Goal: Obtain resource: Obtain resource

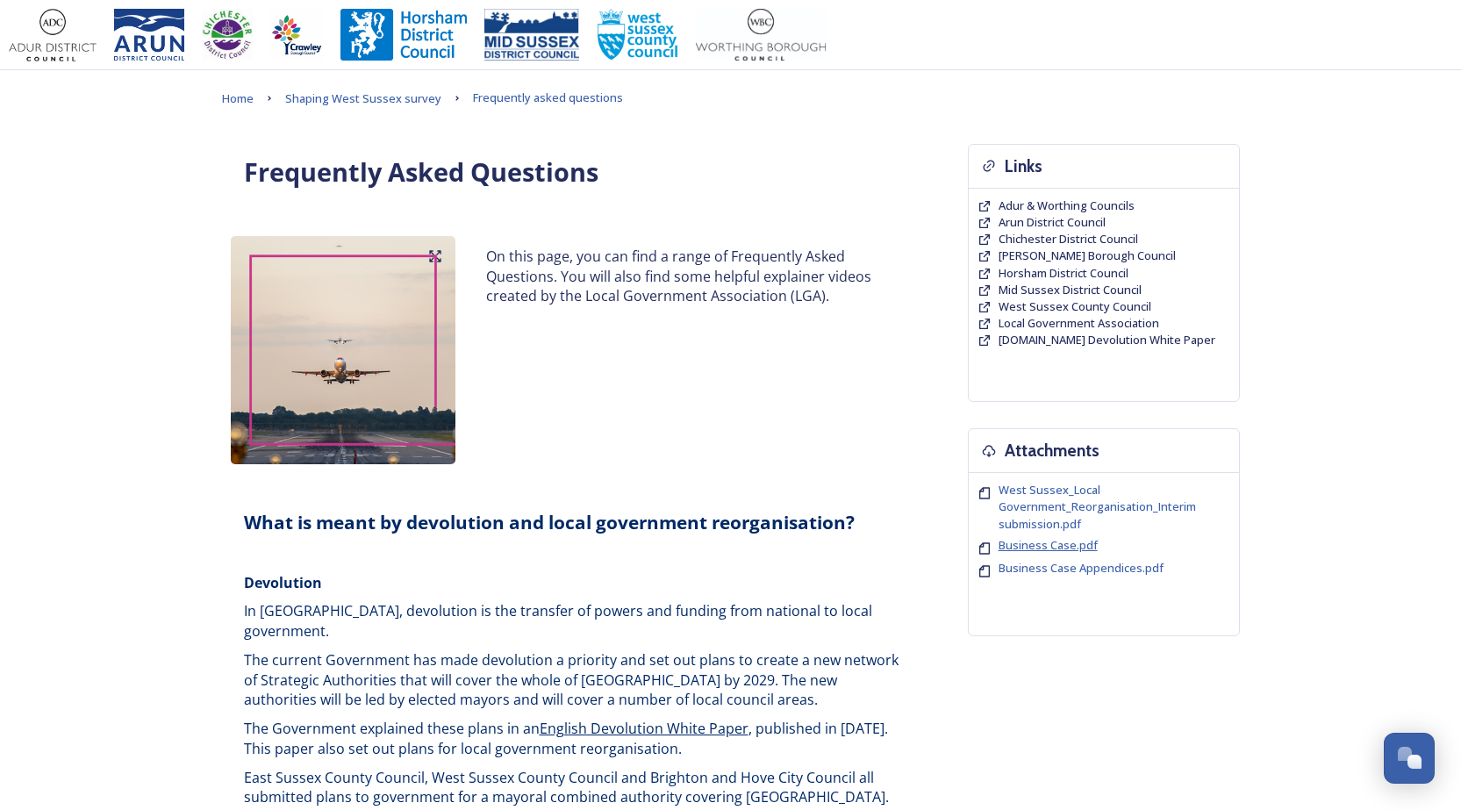
click at [1059, 537] on span "Business Case.pdf" at bounding box center [1048, 545] width 99 height 16
click at [240, 100] on span "Home" at bounding box center [238, 98] width 32 height 16
click at [235, 97] on span "Home" at bounding box center [238, 98] width 32 height 16
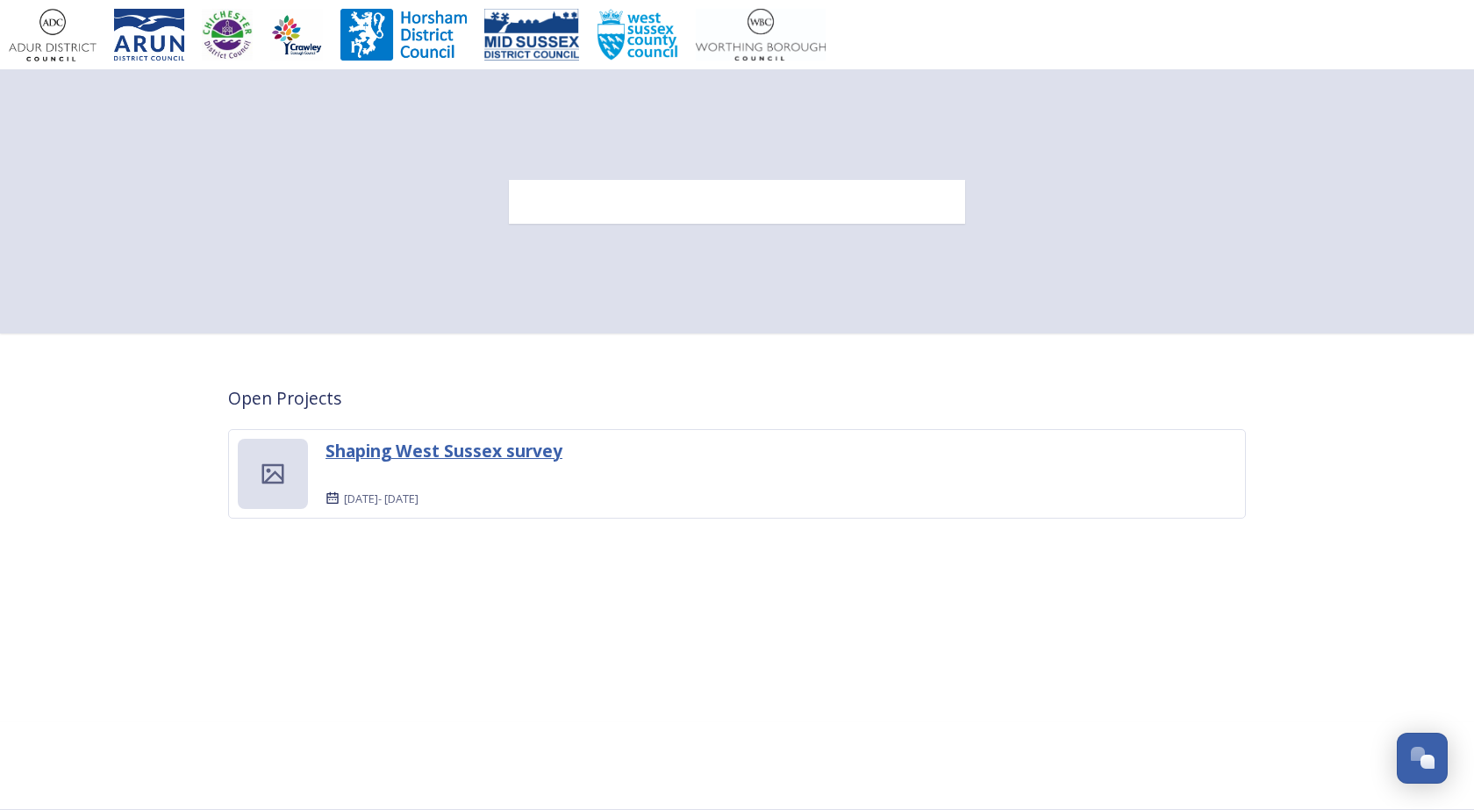
click at [367, 453] on strong "Shaping West Sussex survey" at bounding box center [444, 451] width 237 height 24
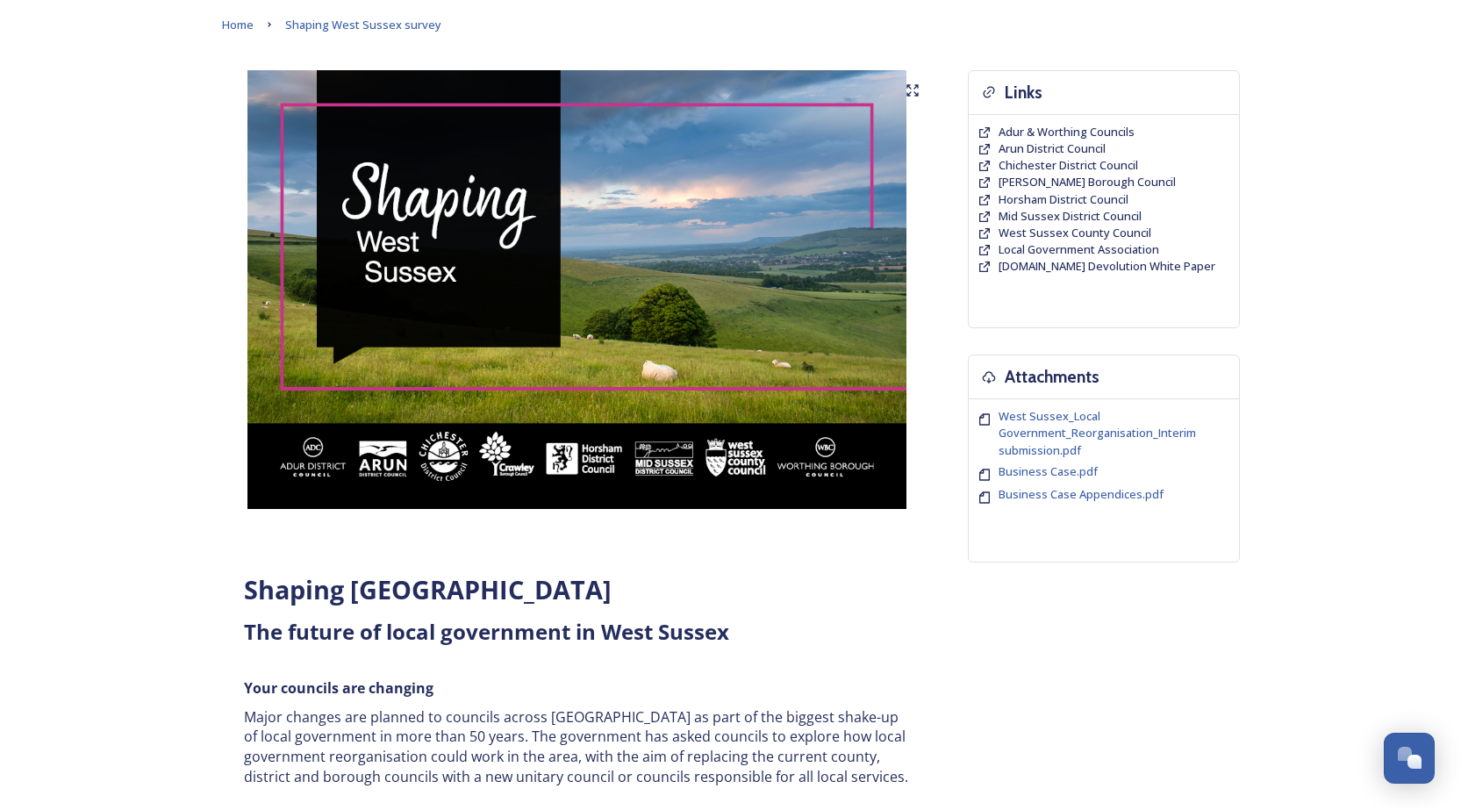
scroll to position [175, 0]
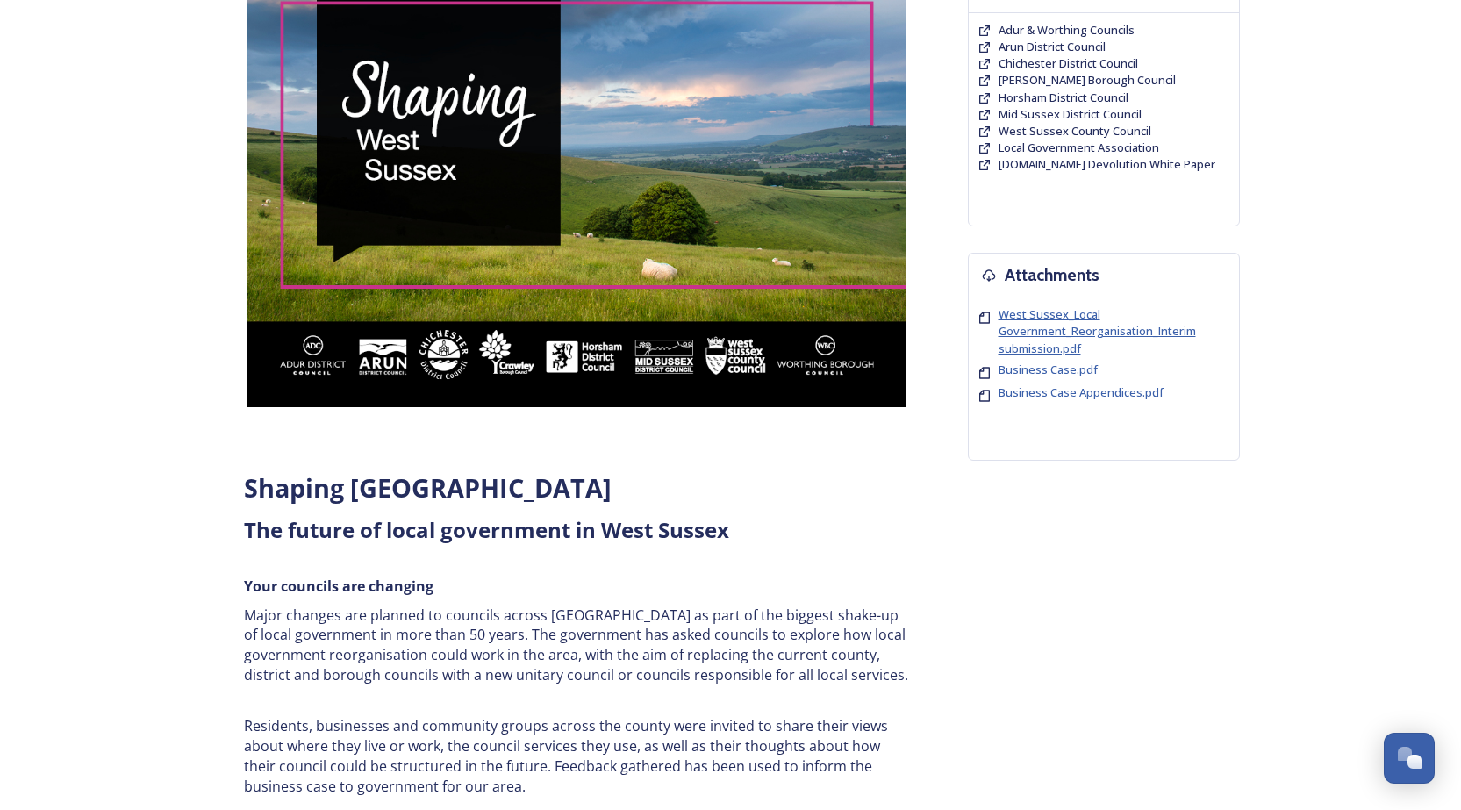
click at [1069, 326] on span "West Sussex_Local Government_Reorganisation_Interim submission.pdf" at bounding box center [1097, 330] width 197 height 49
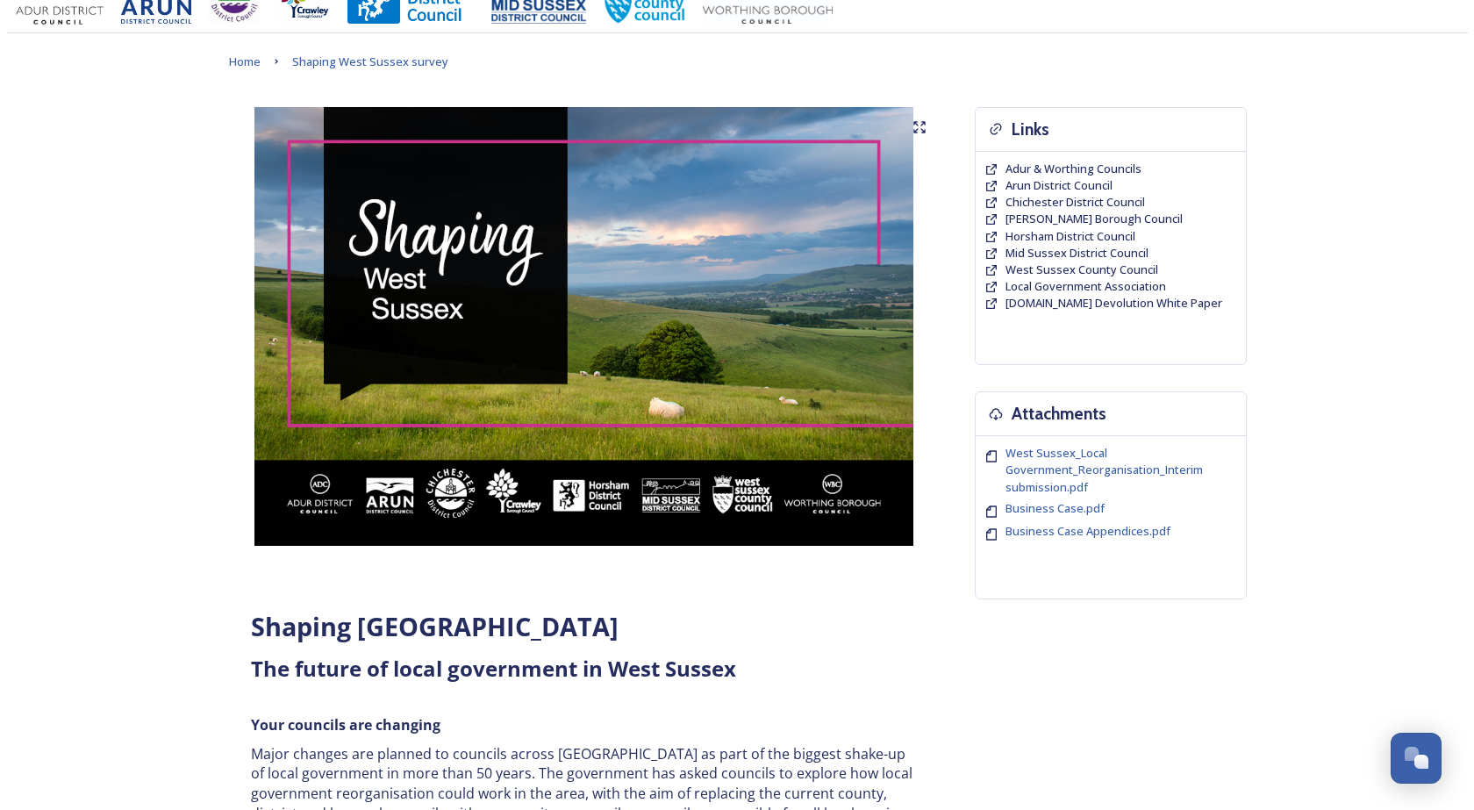
scroll to position [0, 0]
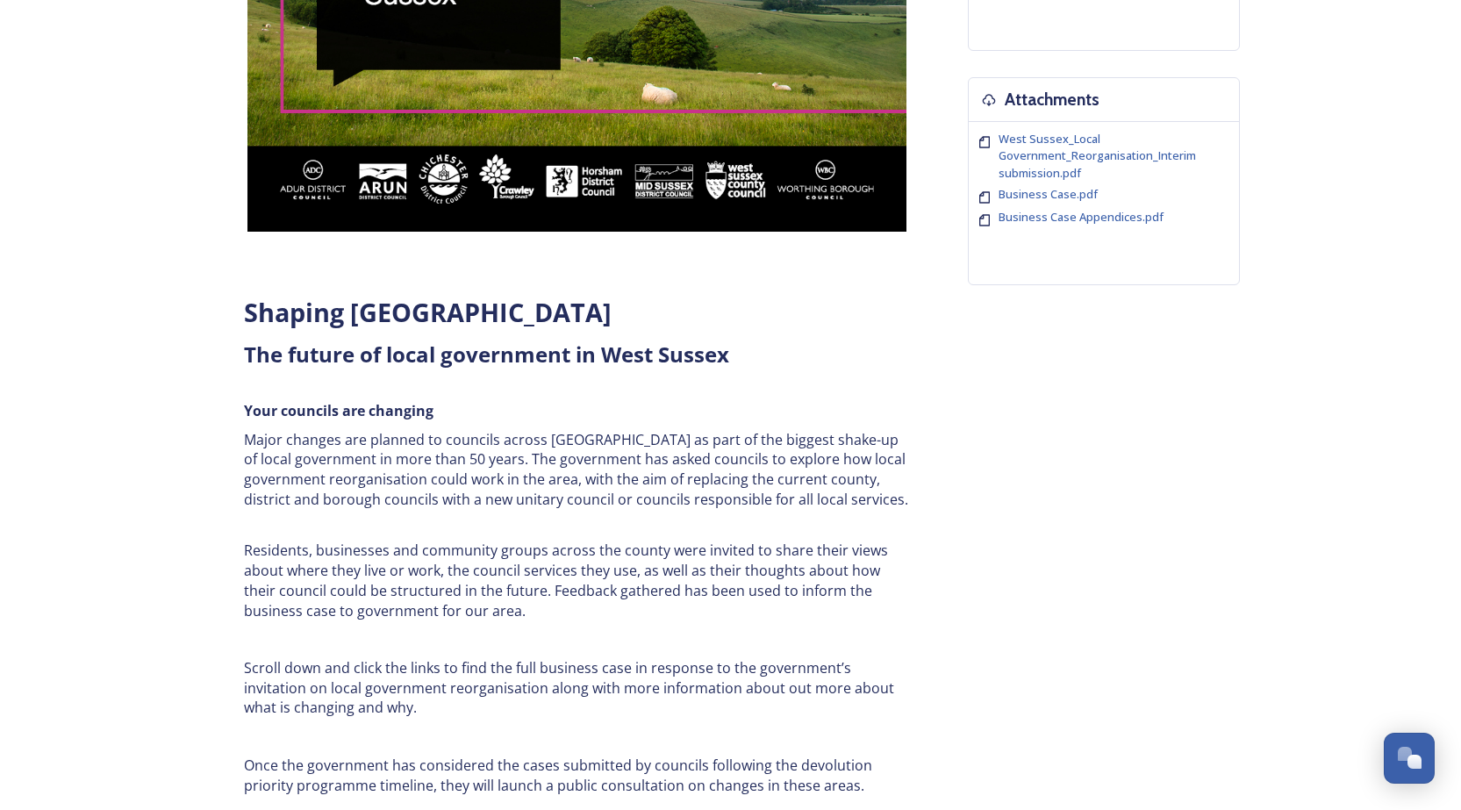
scroll to position [943, 0]
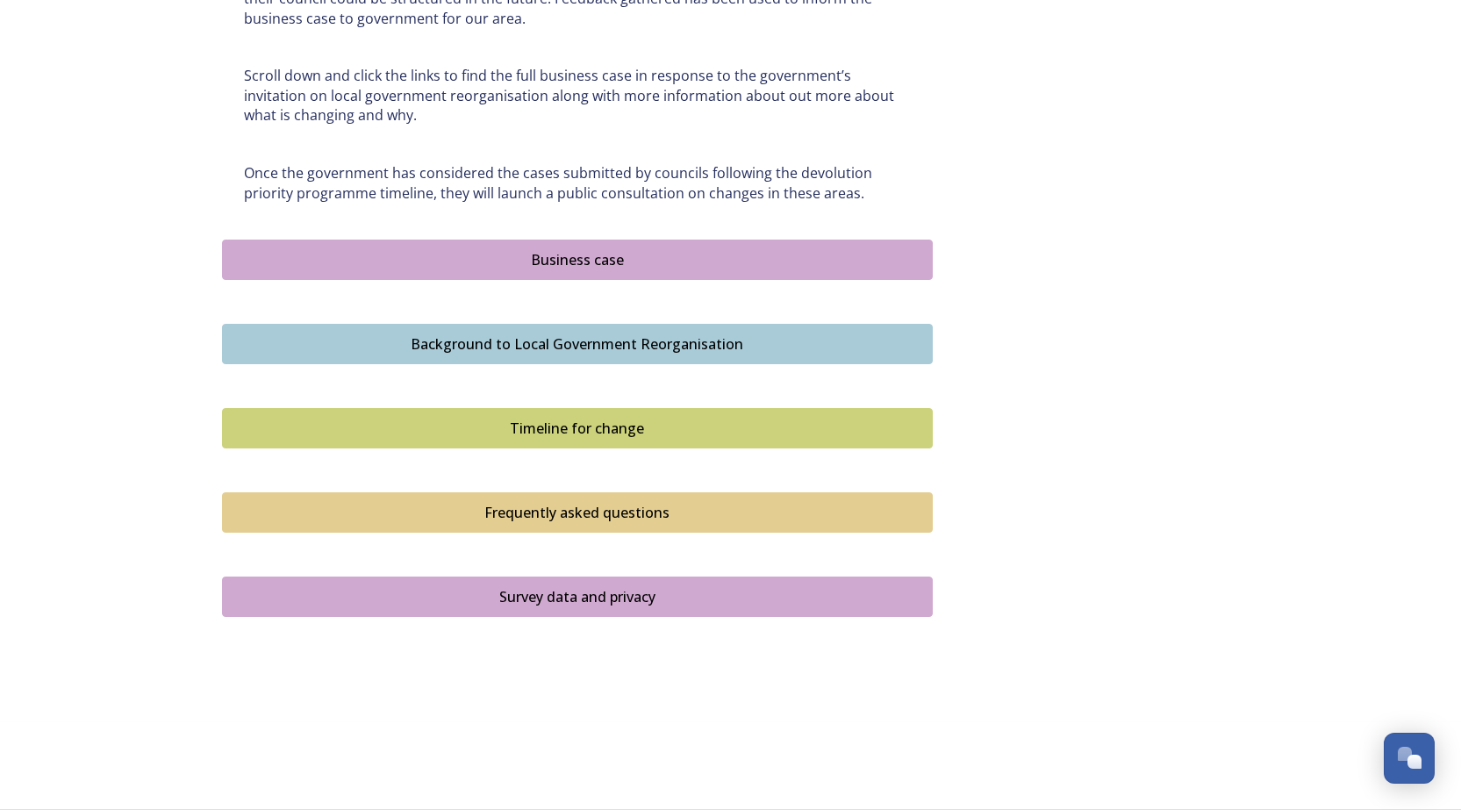
click at [606, 254] on div "Business case" at bounding box center [577, 259] width 691 height 21
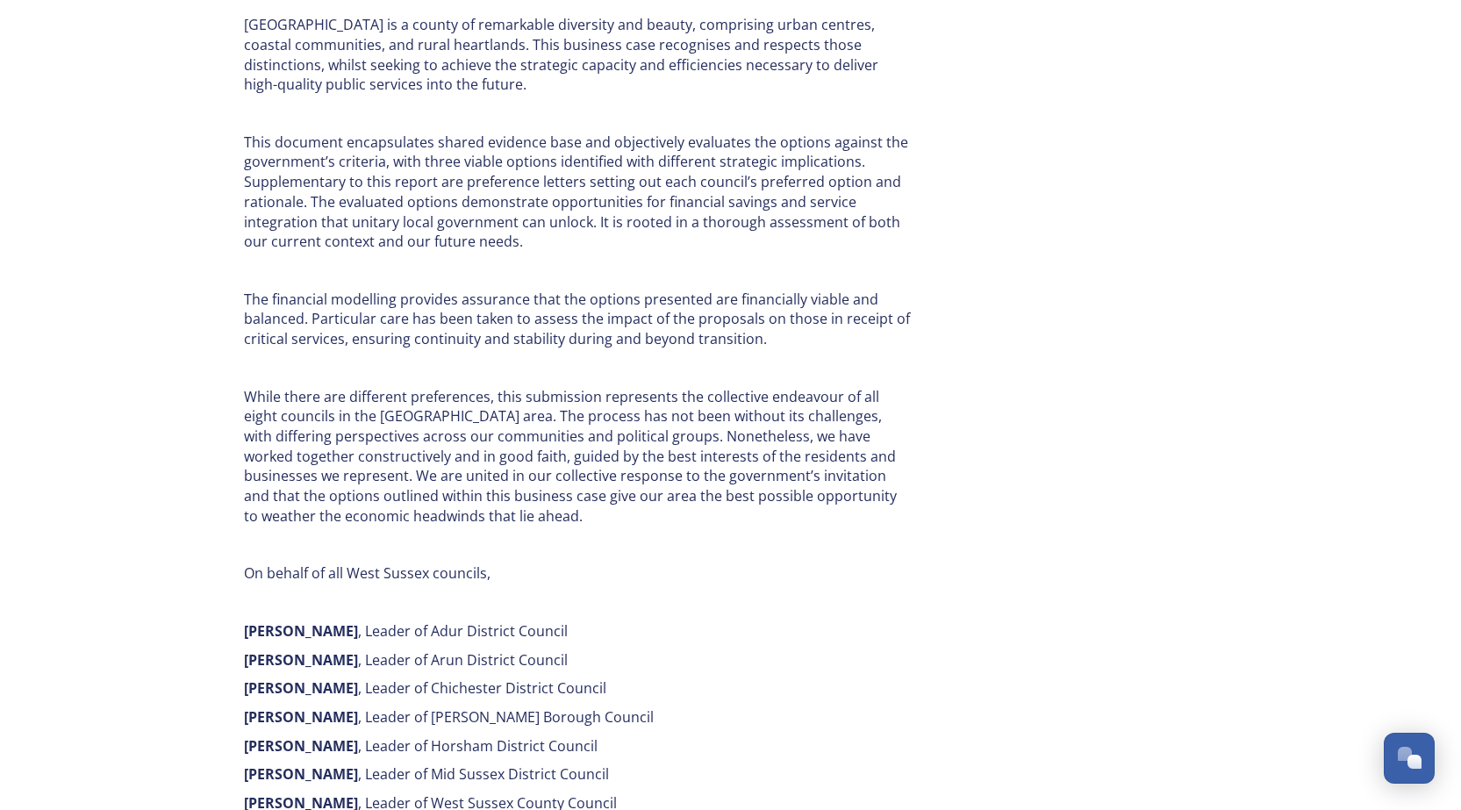
scroll to position [702, 0]
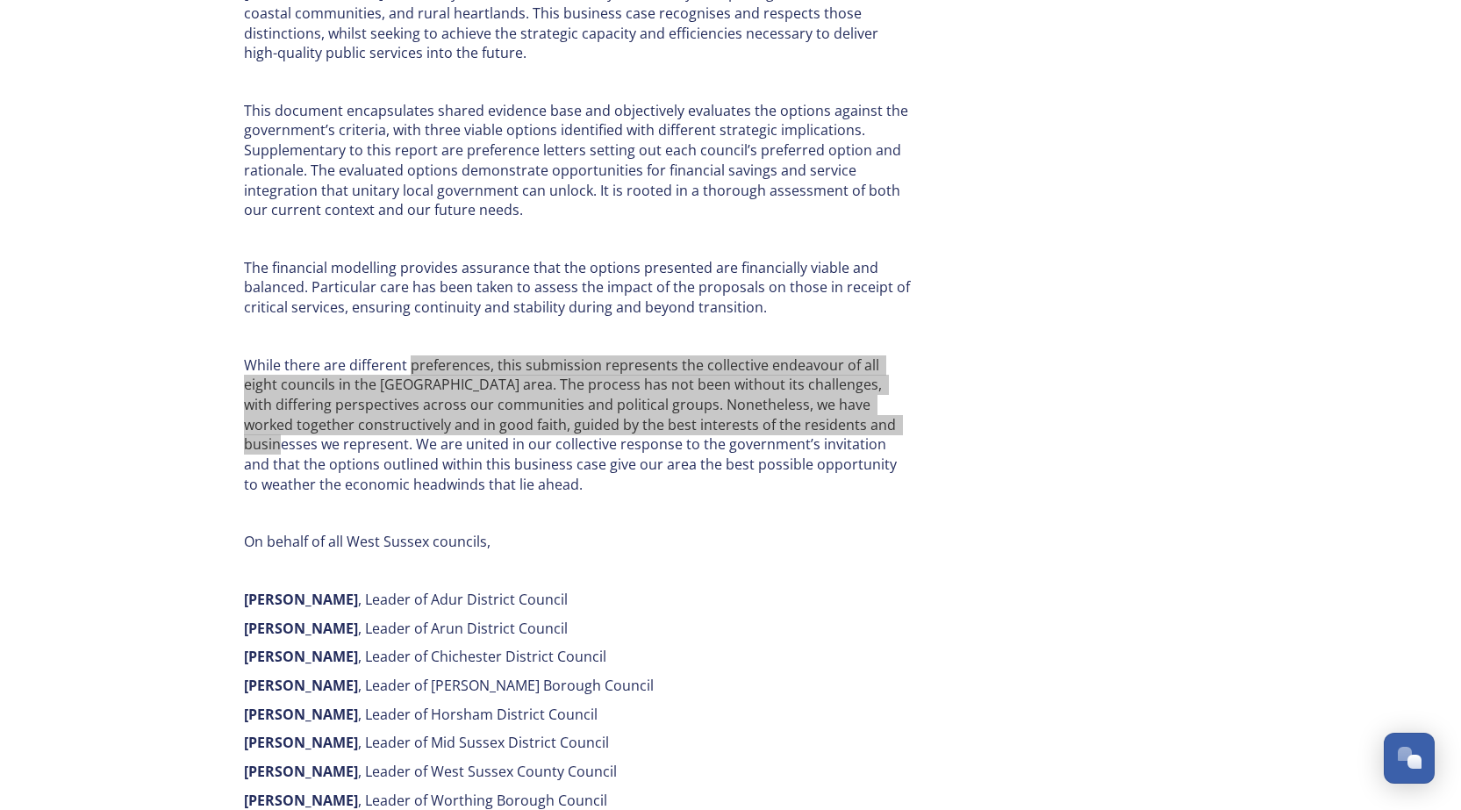
drag, startPoint x: 411, startPoint y: 347, endPoint x: 856, endPoint y: 400, distance: 449.0
click at [856, 400] on p "While there are different preferences, this submission represents the collectiv…" at bounding box center [577, 425] width 667 height 140
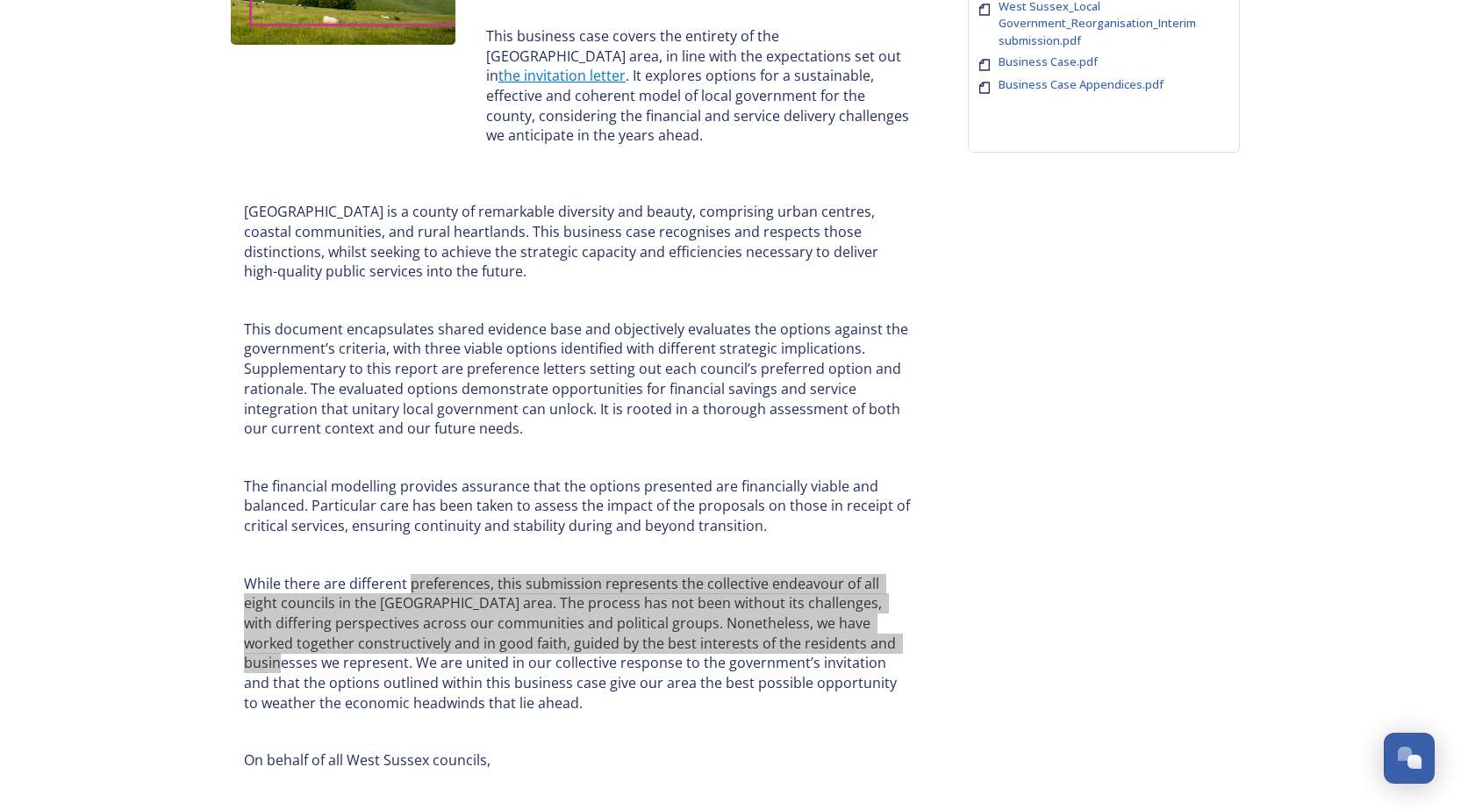
scroll to position [175, 0]
